Goal: Book appointment/travel/reservation

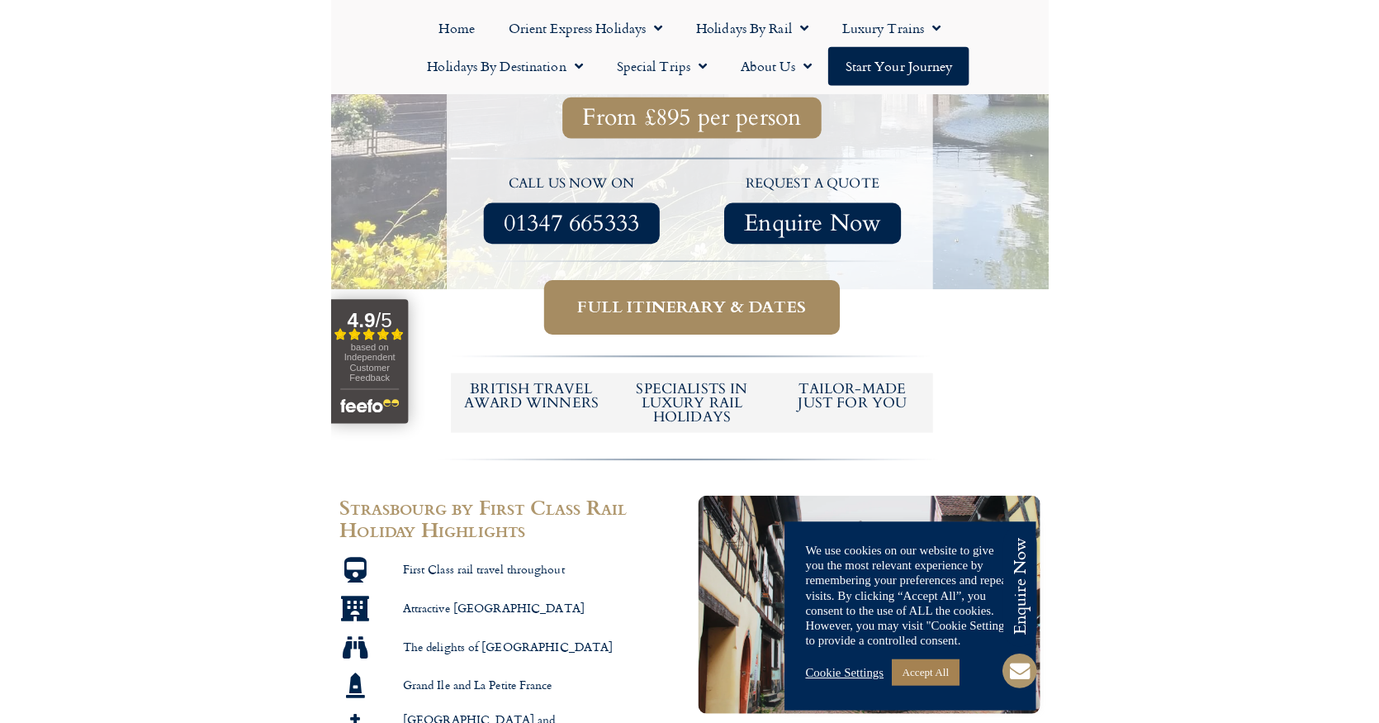
scroll to position [578, 0]
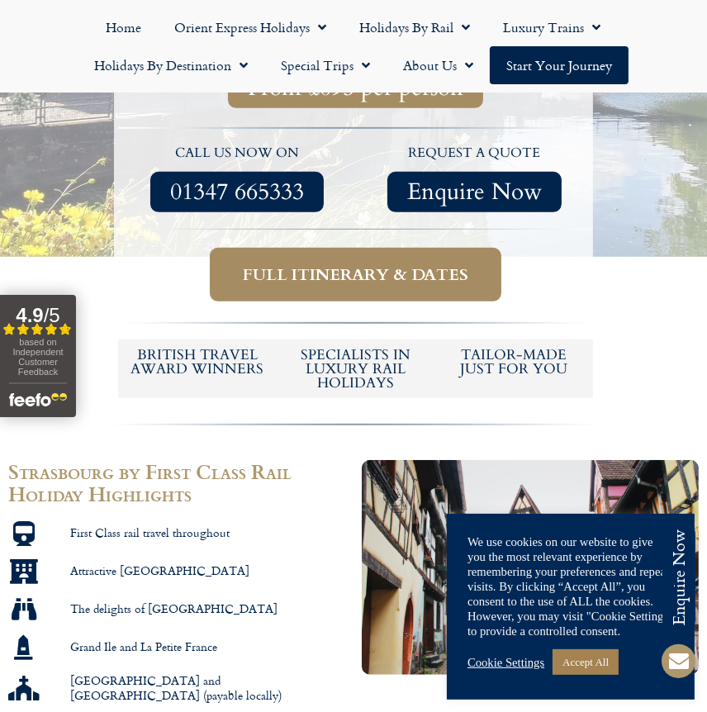
click at [373, 264] on span "Full itinerary & dates" at bounding box center [355, 274] width 225 height 21
click at [316, 264] on span "Full itinerary & dates" at bounding box center [355, 274] width 225 height 21
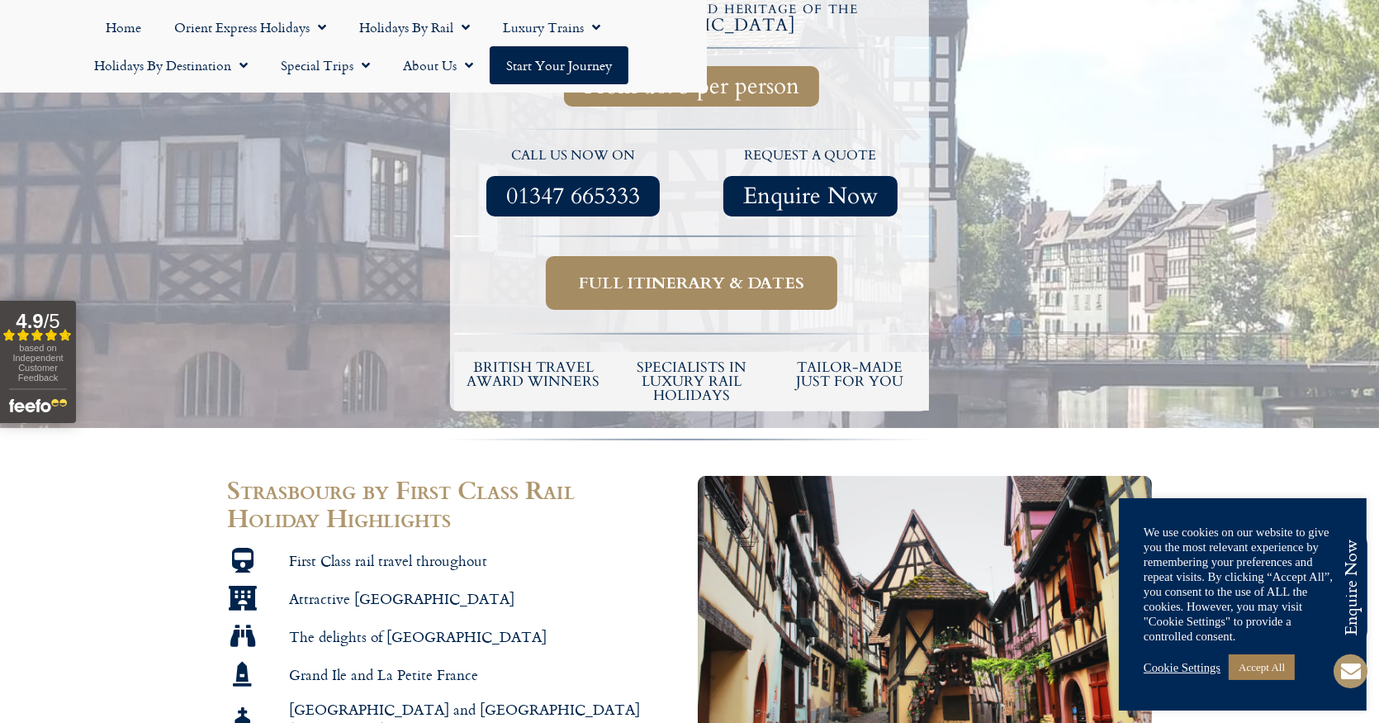
click at [706, 273] on span "Full itinerary & dates" at bounding box center [691, 283] width 225 height 21
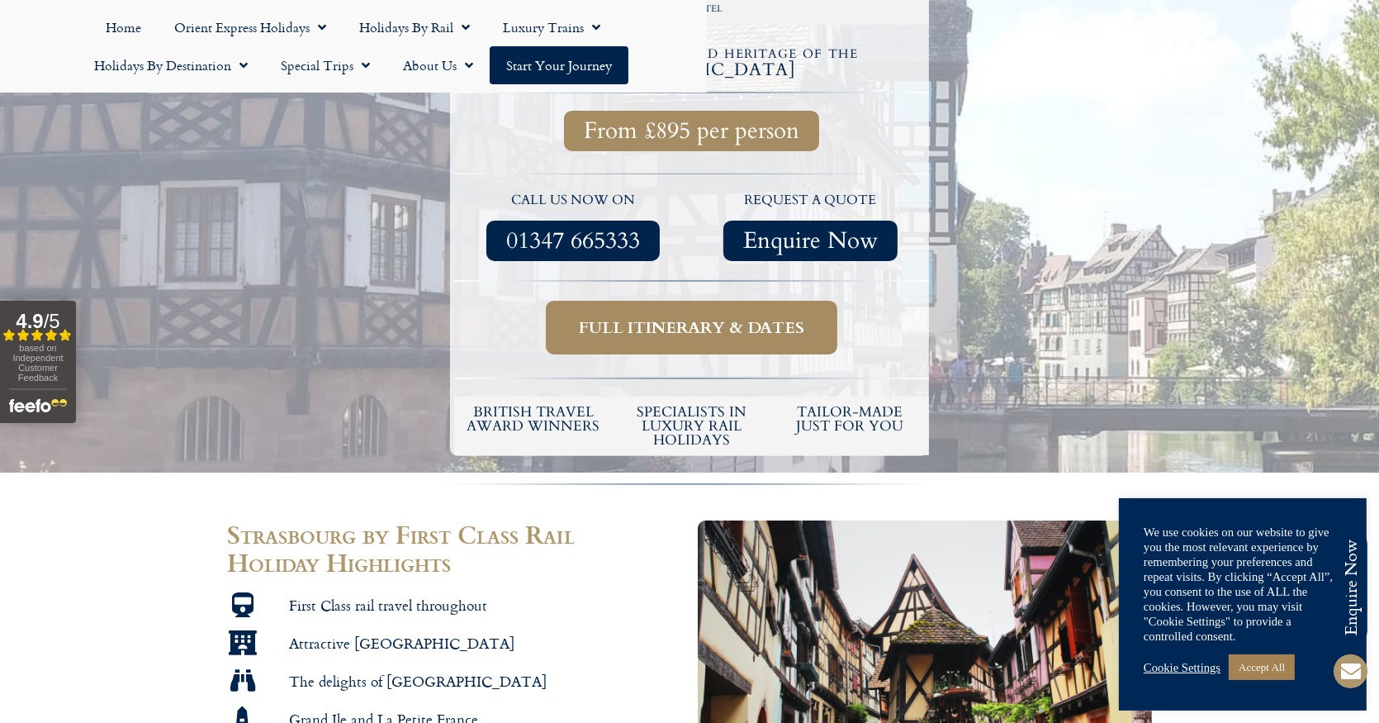
scroll to position [496, 0]
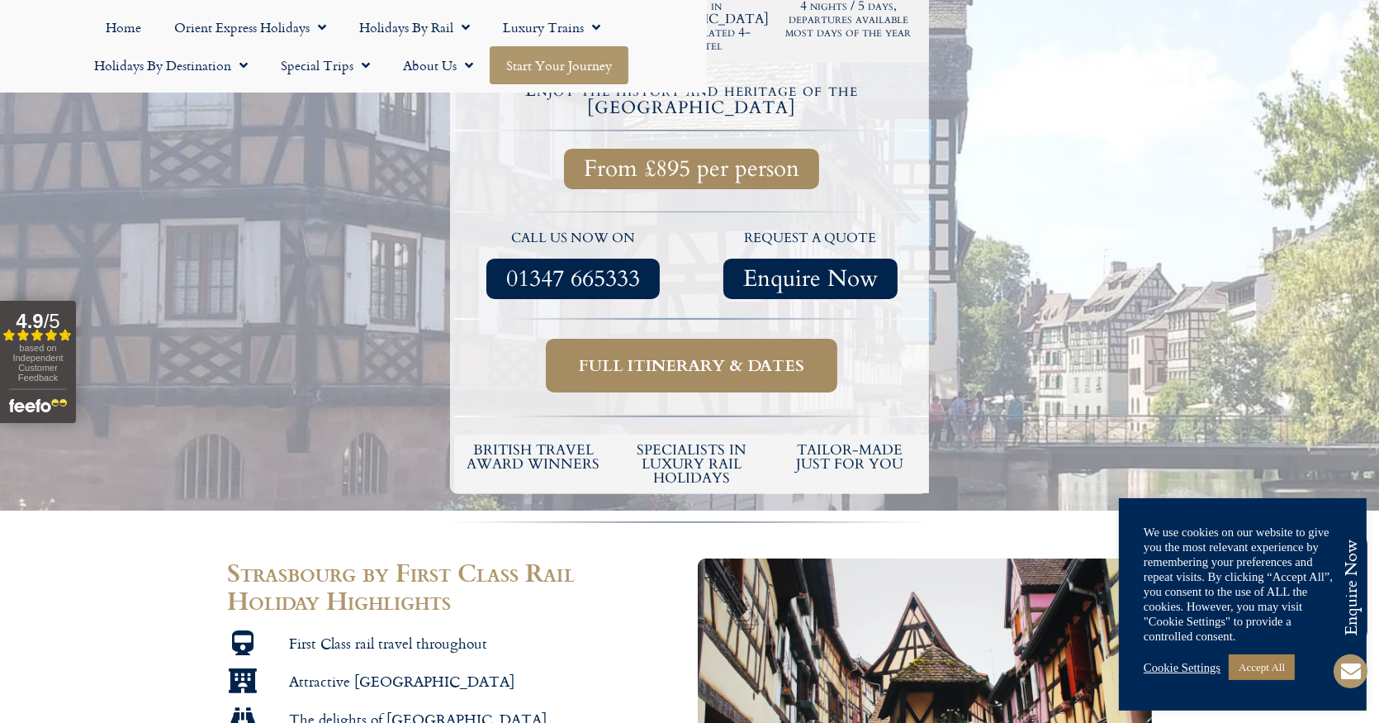
click at [582, 56] on link "Start your Journey" at bounding box center [559, 65] width 139 height 38
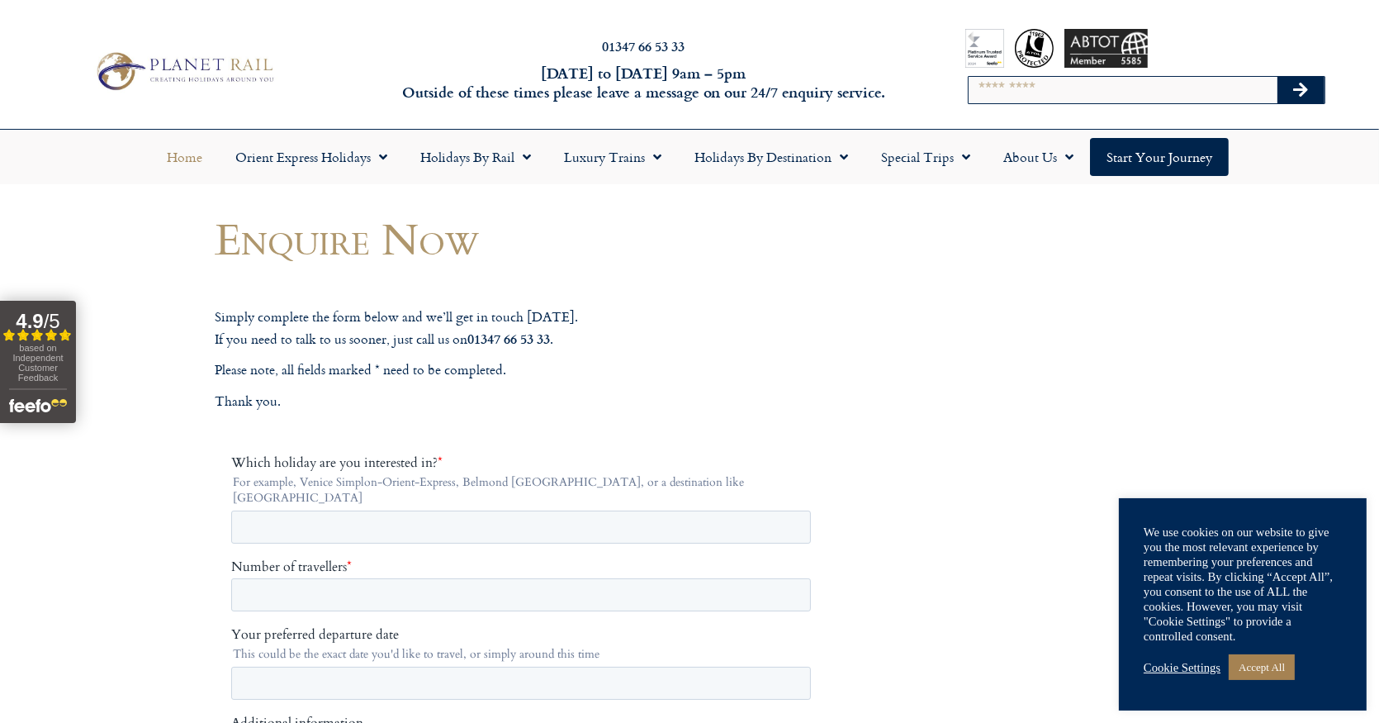
click at [180, 146] on link "Home" at bounding box center [184, 157] width 69 height 38
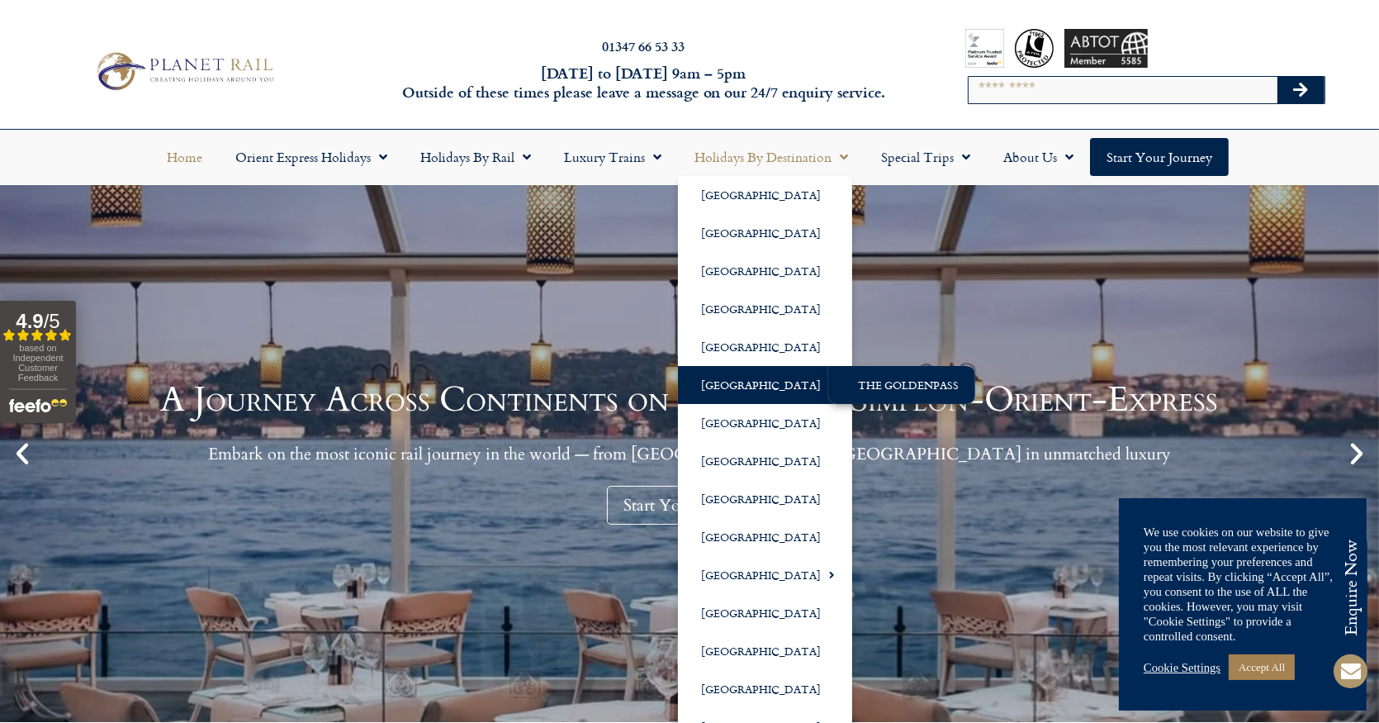
click at [860, 372] on link "The GoldenPass" at bounding box center [901, 385] width 147 height 38
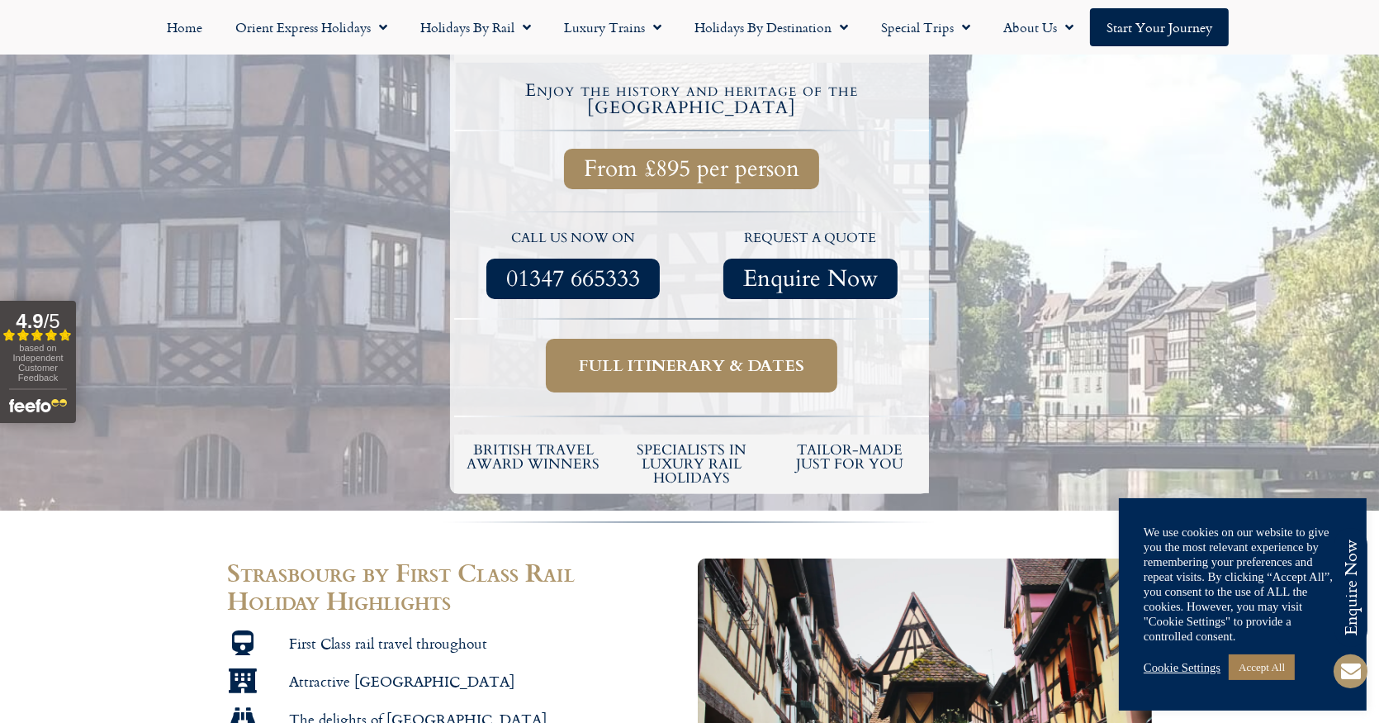
click at [683, 339] on link "Full itinerary & dates" at bounding box center [692, 366] width 292 height 54
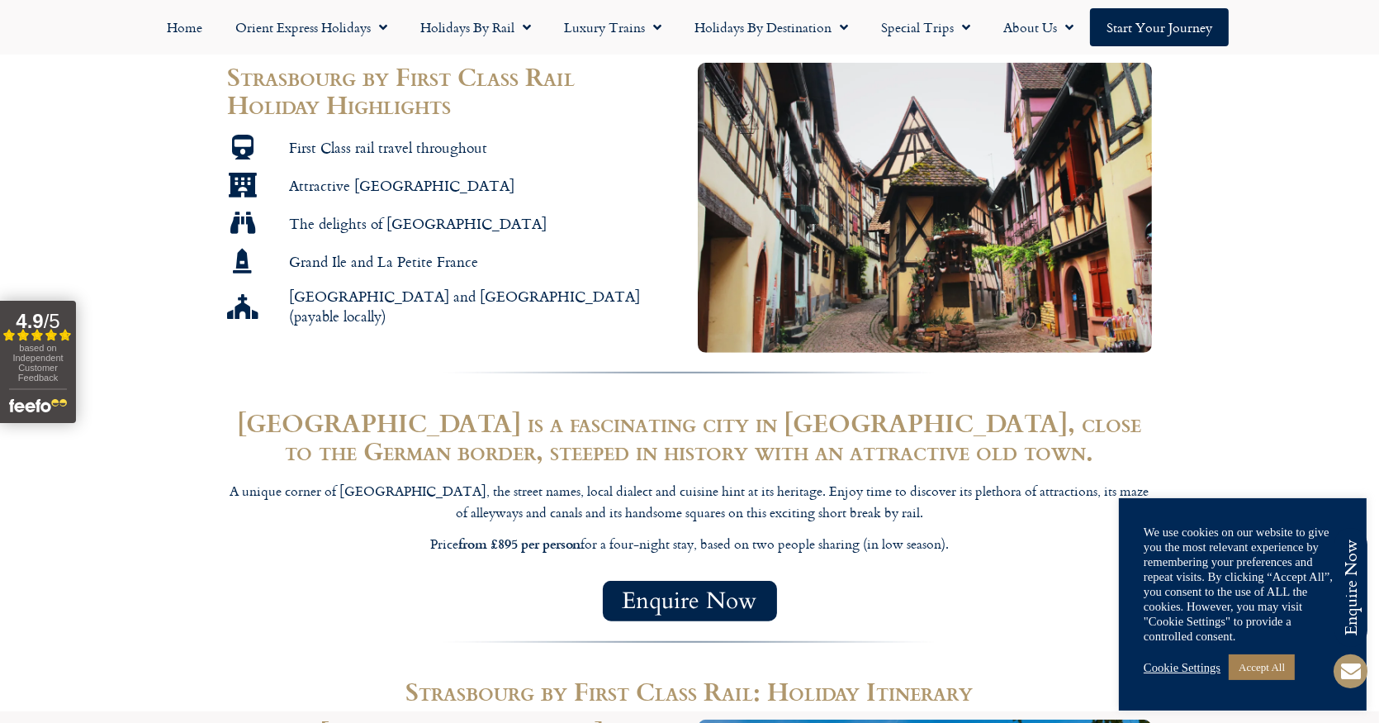
scroll to position [1074, 0]
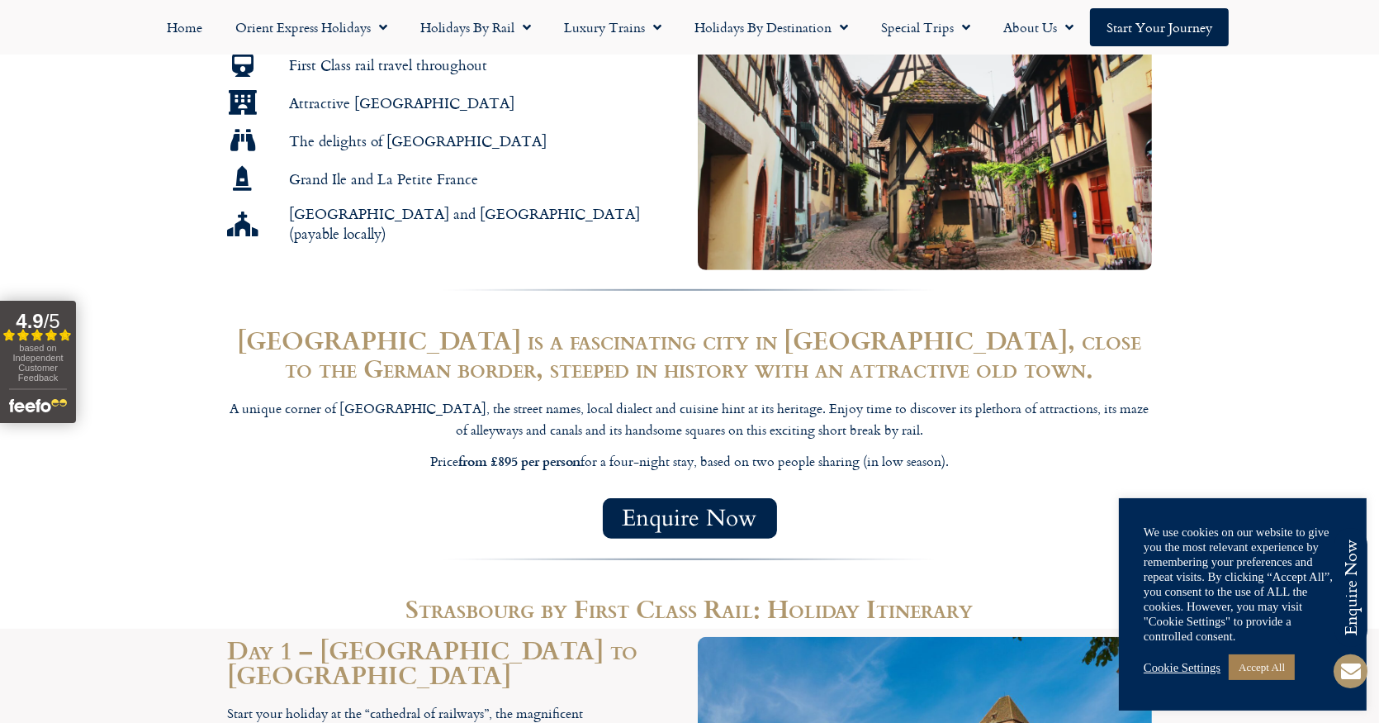
click at [686, 508] on span "Enquire Now" at bounding box center [690, 518] width 135 height 21
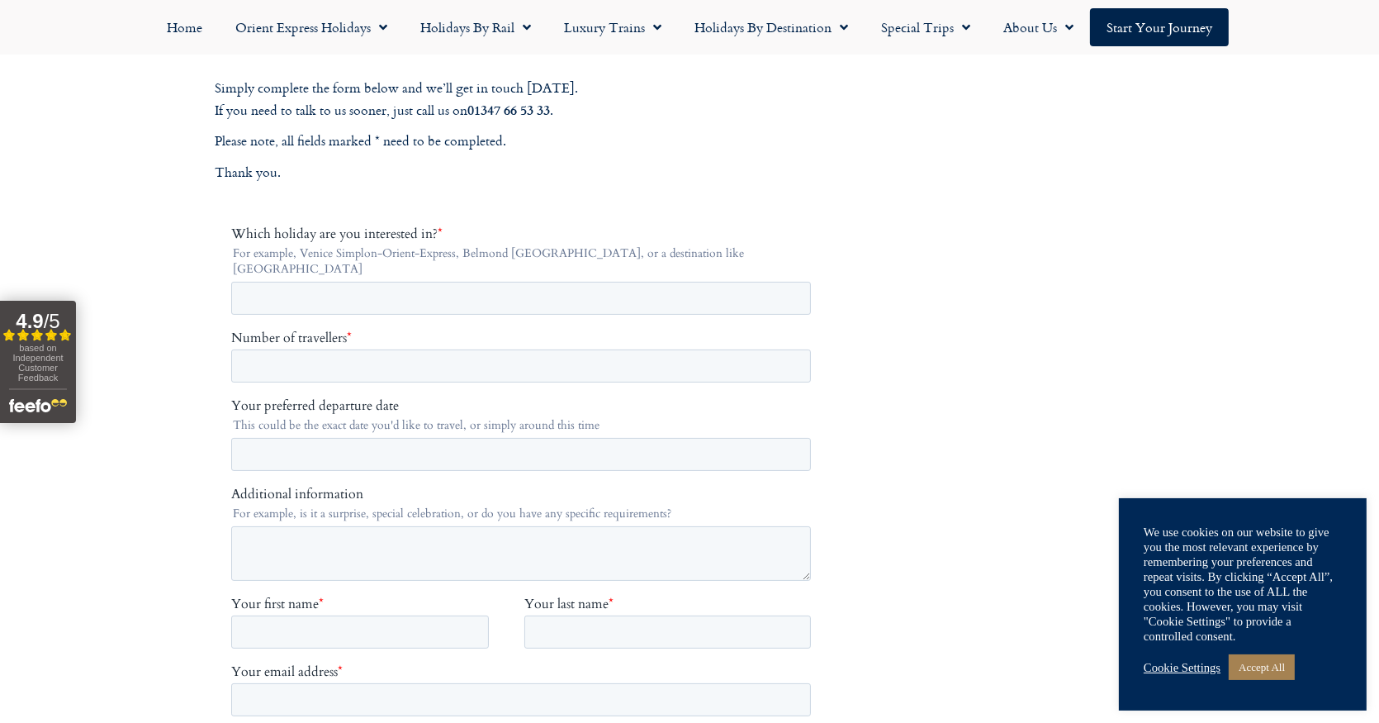
scroll to position [248, 0]
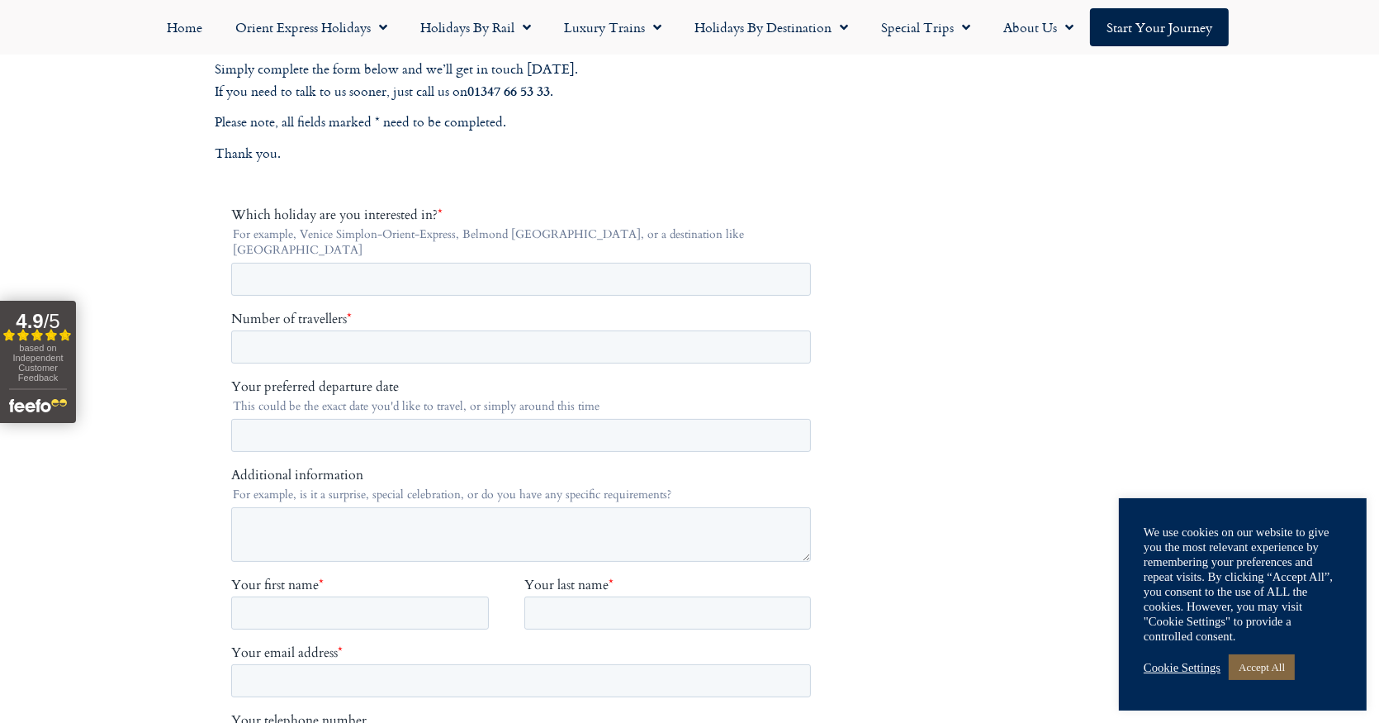
click at [1282, 663] on link "Accept All" at bounding box center [1262, 667] width 66 height 26
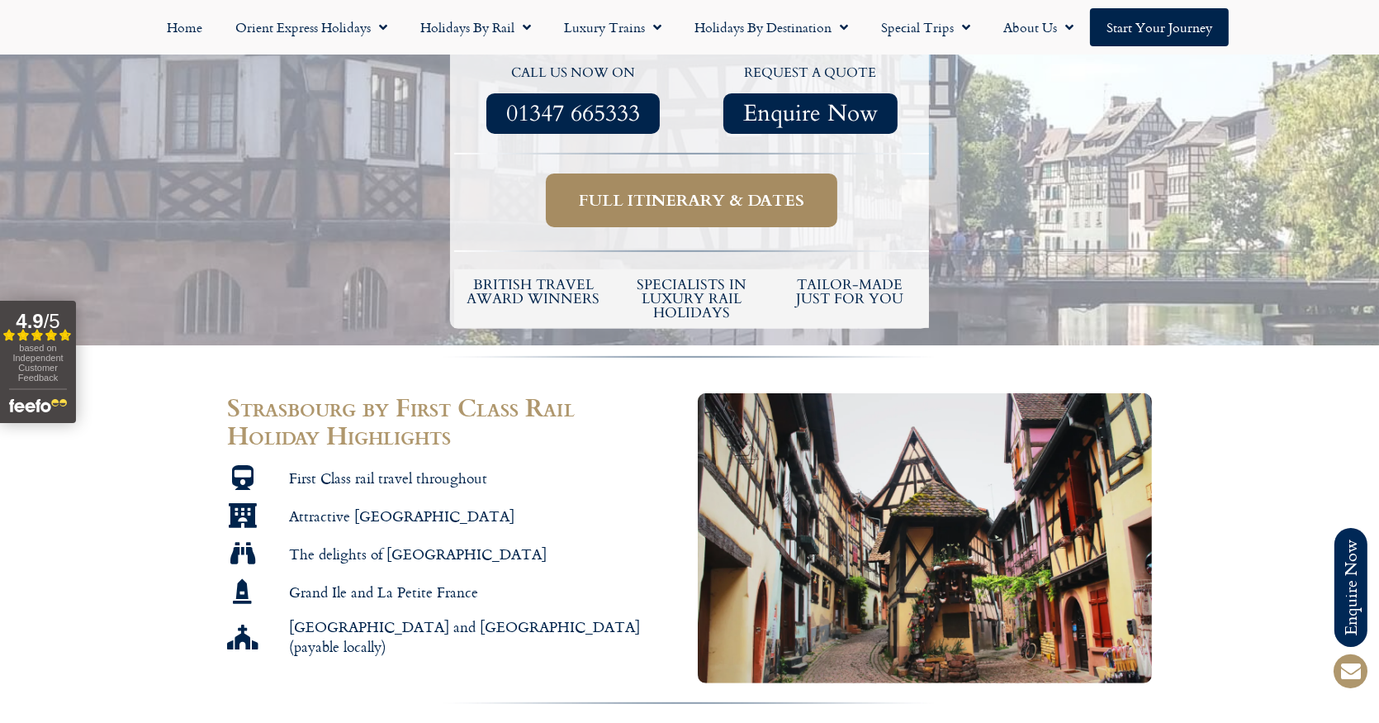
scroll to position [578, 0]
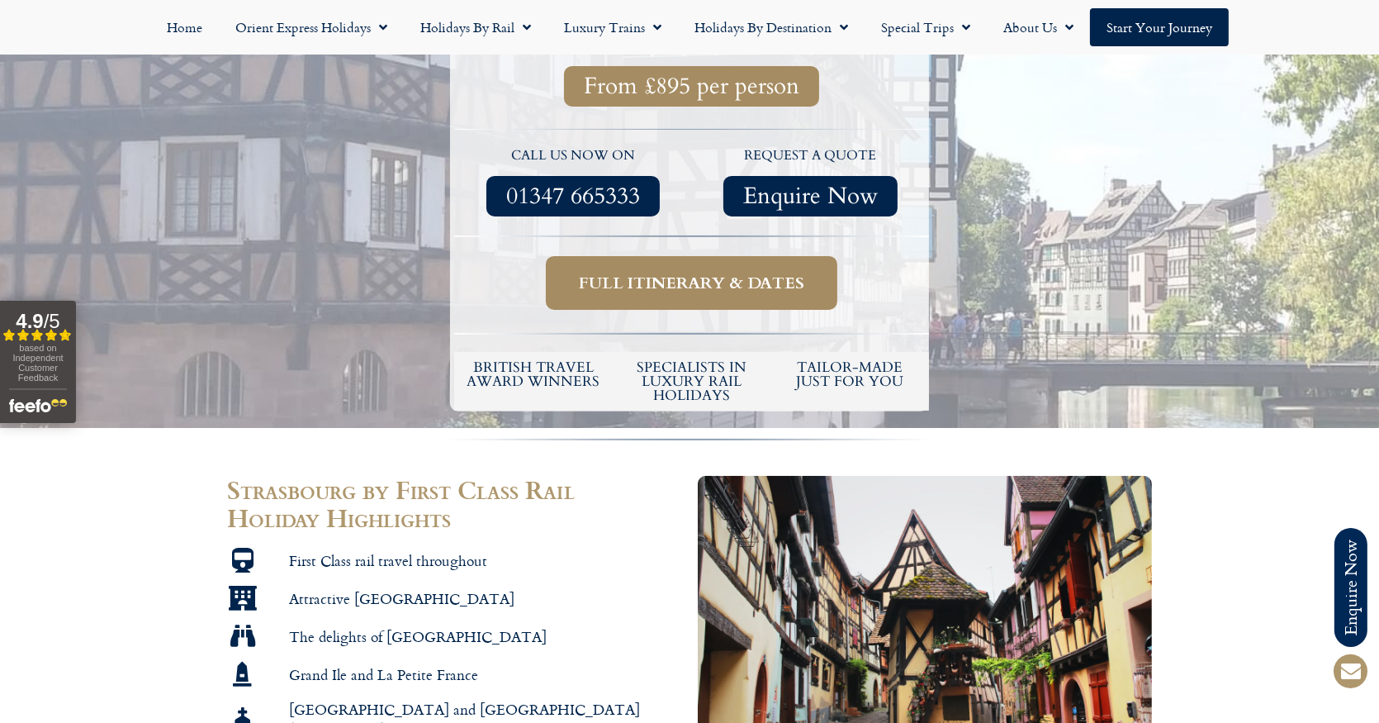
click at [678, 273] on span "Full itinerary & dates" at bounding box center [691, 283] width 225 height 21
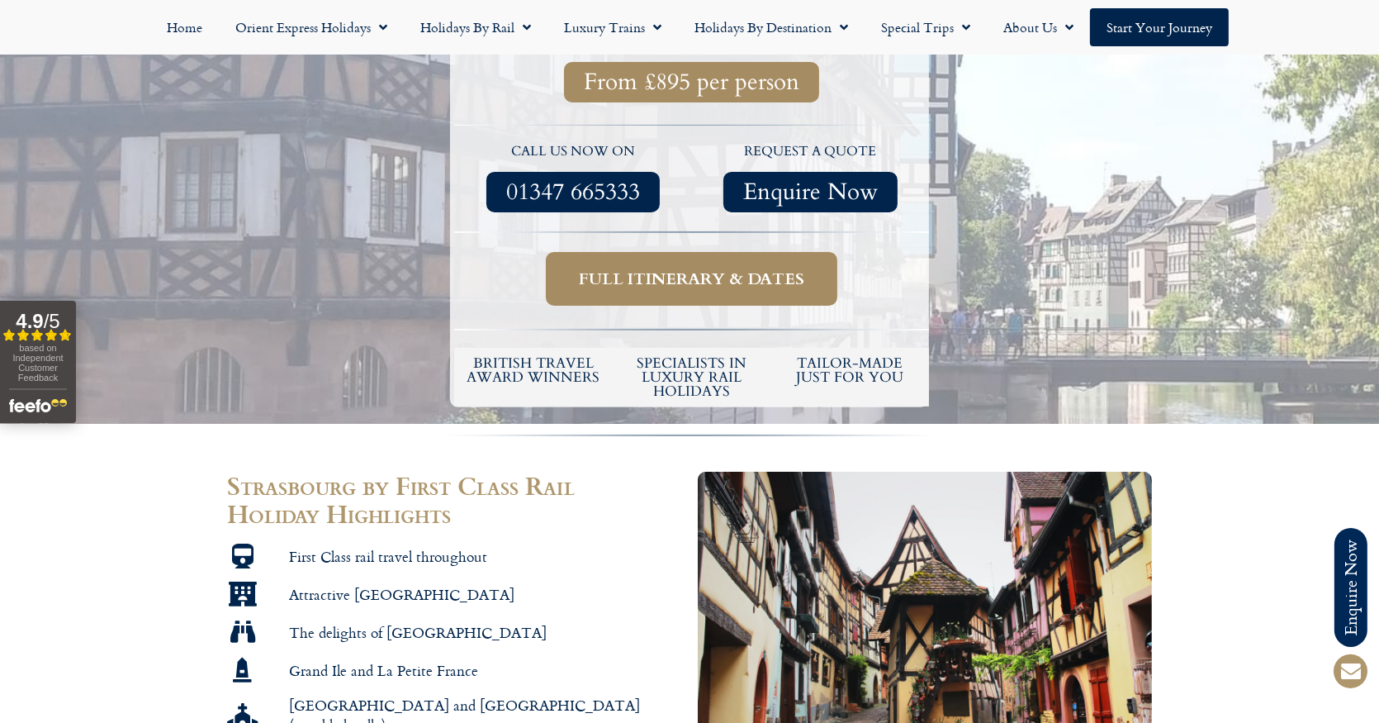
scroll to position [553, 0]
